Goal: Transaction & Acquisition: Purchase product/service

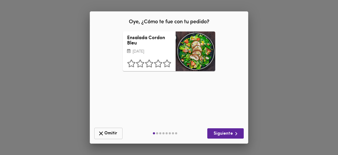
click at [109, 131] on span "Omitir" at bounding box center [108, 133] width 21 height 7
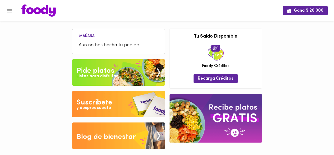
click at [117, 45] on span "Aún no has hecho tu pedido" at bounding box center [119, 45] width 80 height 7
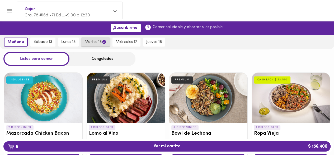
click at [91, 42] on span "martes 16" at bounding box center [95, 41] width 22 height 5
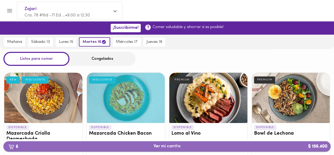
click at [167, 146] on span "6 Ver mi carrito $ 156.400" at bounding box center [166, 145] width 27 height 5
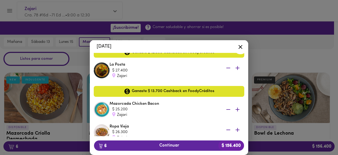
scroll to position [132, 0]
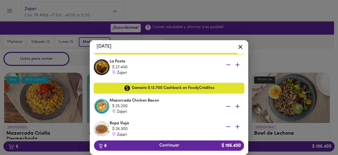
click at [226, 65] on icon "button" at bounding box center [228, 64] width 7 height 7
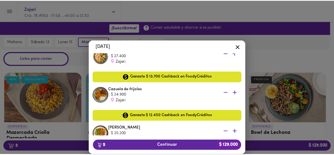
scroll to position [0, 0]
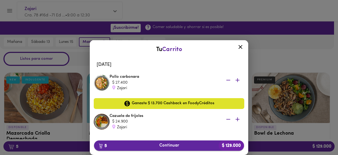
click at [165, 143] on span "5 Continuar $ 129.000" at bounding box center [168, 145] width 141 height 5
